Goal: Find specific page/section: Find specific page/section

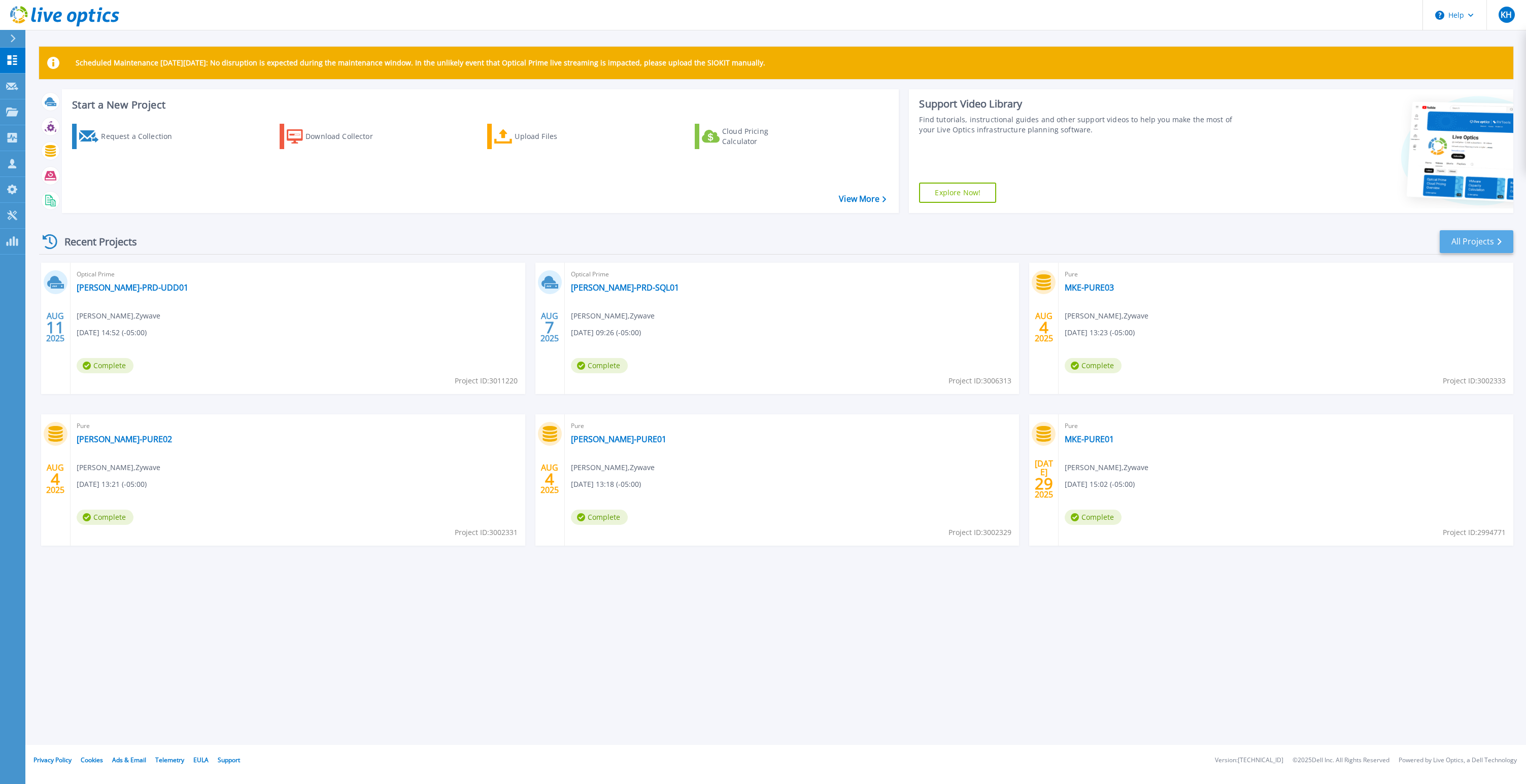
drag, startPoint x: 1521, startPoint y: 233, endPoint x: 1496, endPoint y: 239, distance: 25.7
click at [1521, 233] on div "Scheduled Maintenance on Monday 22nd September: No disruption is expected durin…" at bounding box center [775, 372] width 1501 height 745
click at [1480, 242] on link "All Projects" at bounding box center [1476, 242] width 73 height 23
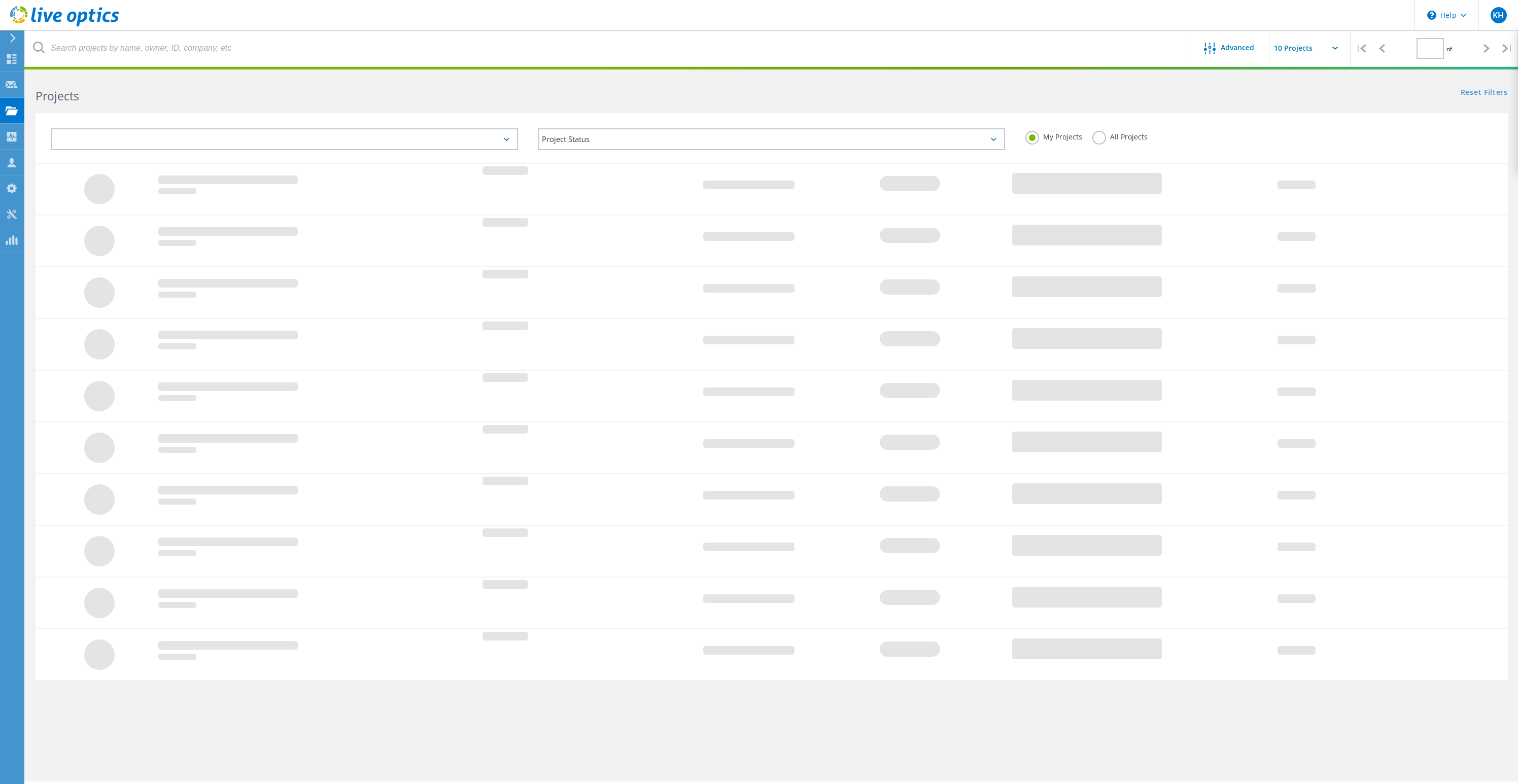
type input "1"
